Goal: Transaction & Acquisition: Purchase product/service

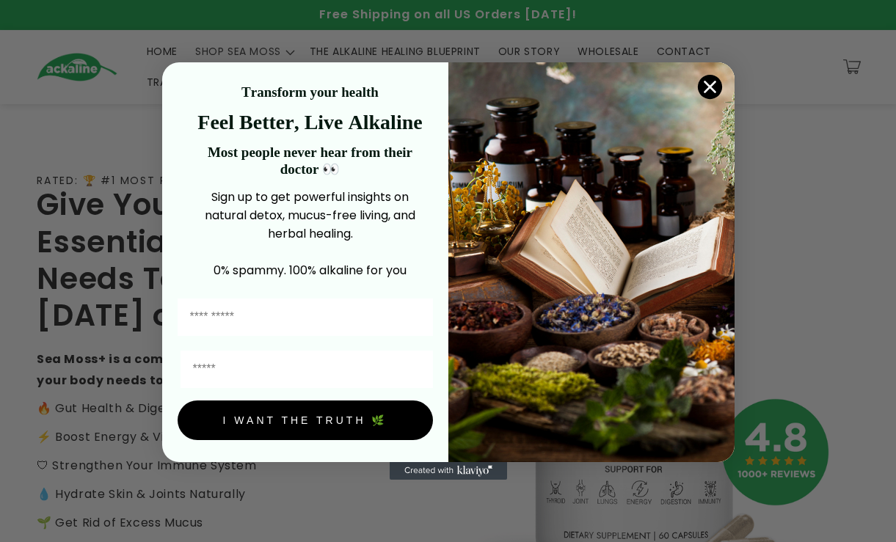
click at [716, 90] on circle "Close dialog" at bounding box center [709, 87] width 24 height 24
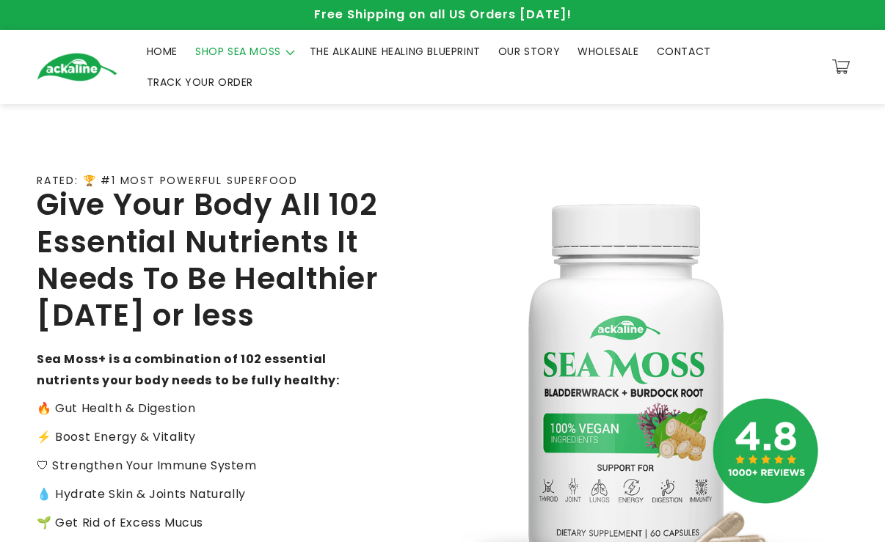
click at [252, 46] on span "SHOP SEA MOSS" at bounding box center [238, 51] width 86 height 13
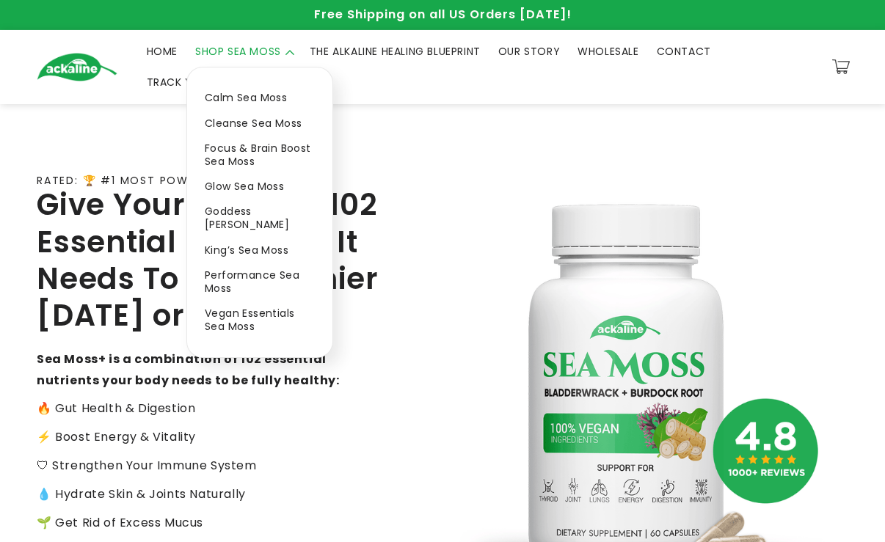
click at [259, 91] on link "Calm Sea Moss" at bounding box center [259, 97] width 145 height 25
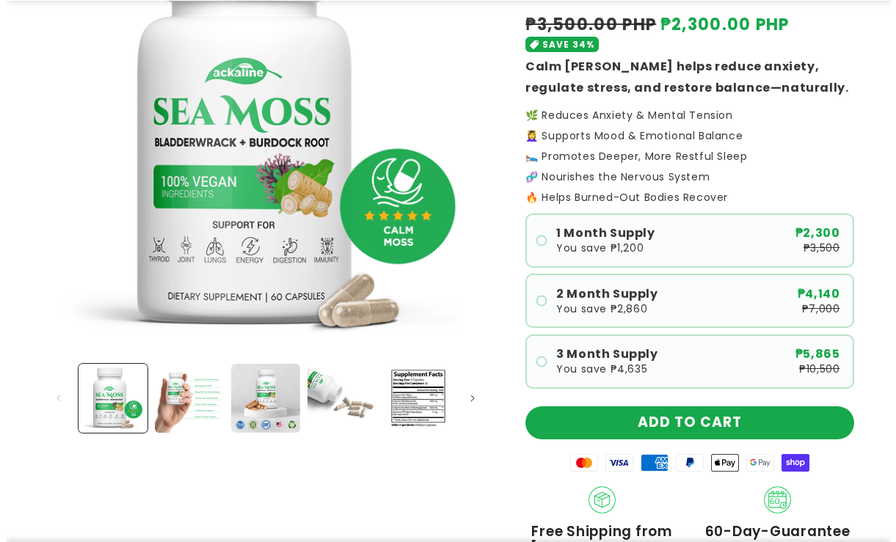
scroll to position [294, 0]
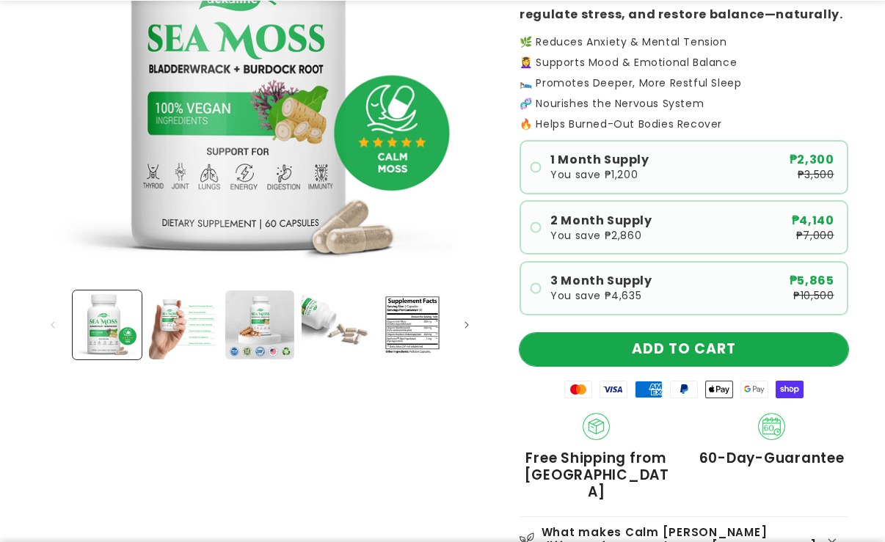
click at [716, 348] on button "ADD TO CART" at bounding box center [684, 349] width 329 height 33
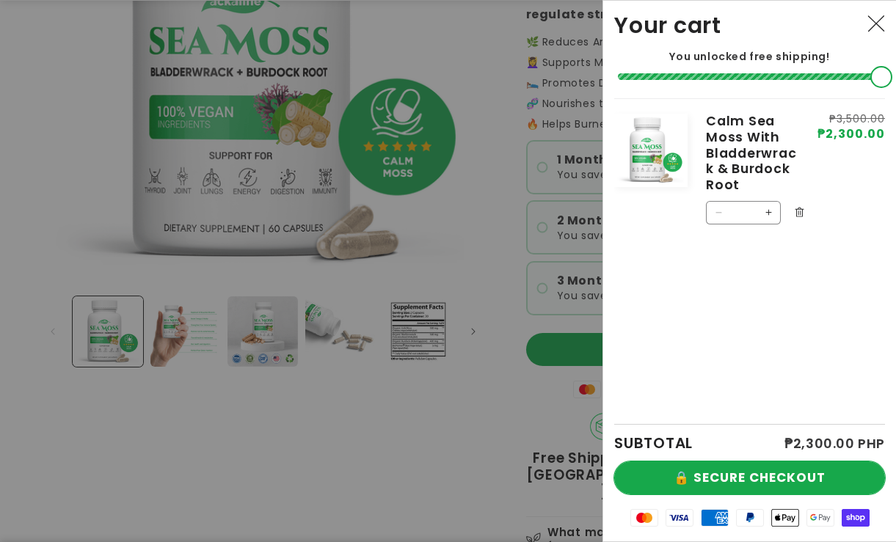
click at [794, 476] on button "🔒 SECURE CHECKOUT" at bounding box center [749, 478] width 271 height 33
